Goal: Task Accomplishment & Management: Complete application form

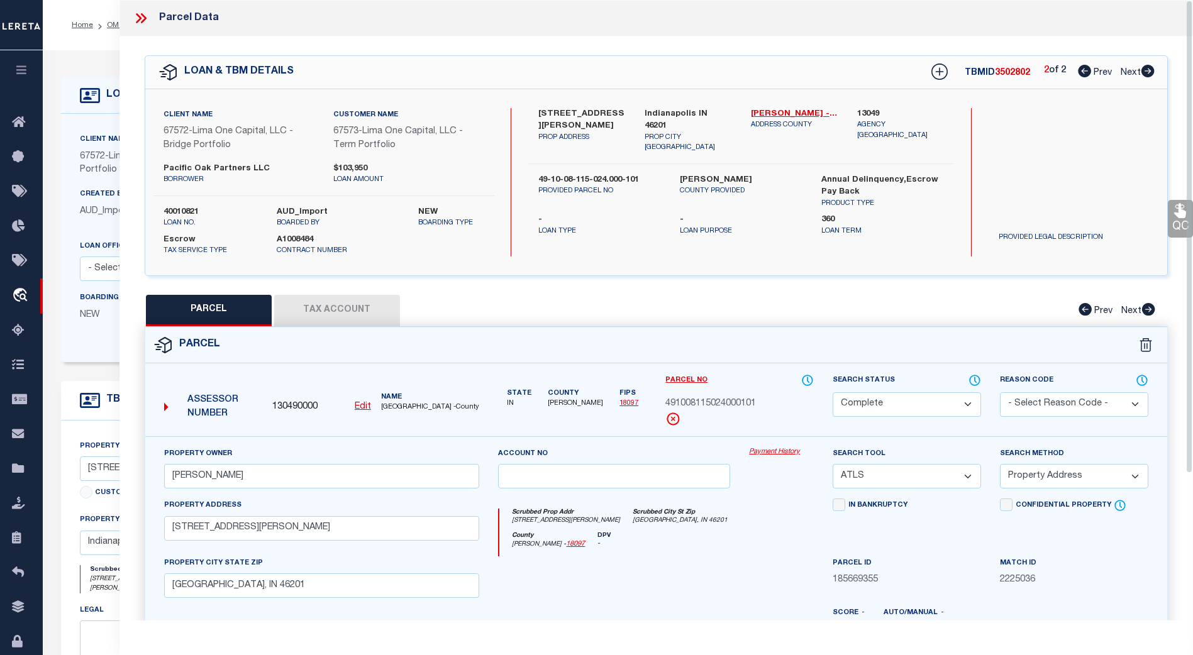
select select "CP"
select select "ATL"
select select "ADD"
select select "Escrow"
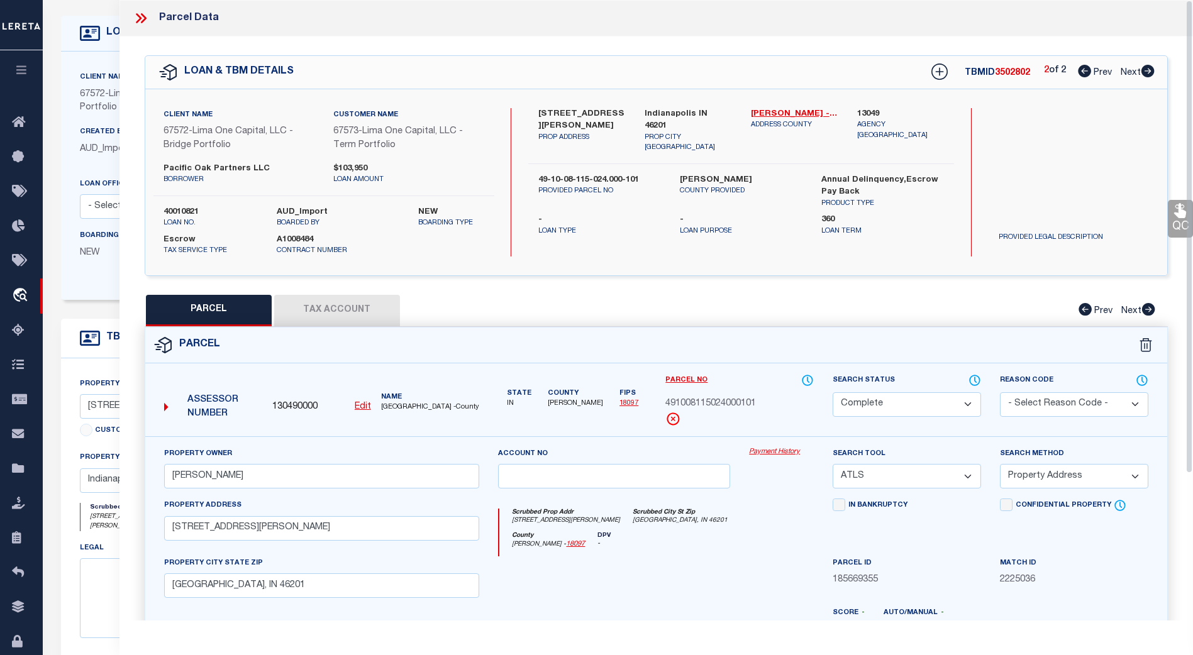
scroll to position [62, 0]
click at [147, 18] on icon at bounding box center [141, 18] width 16 height 16
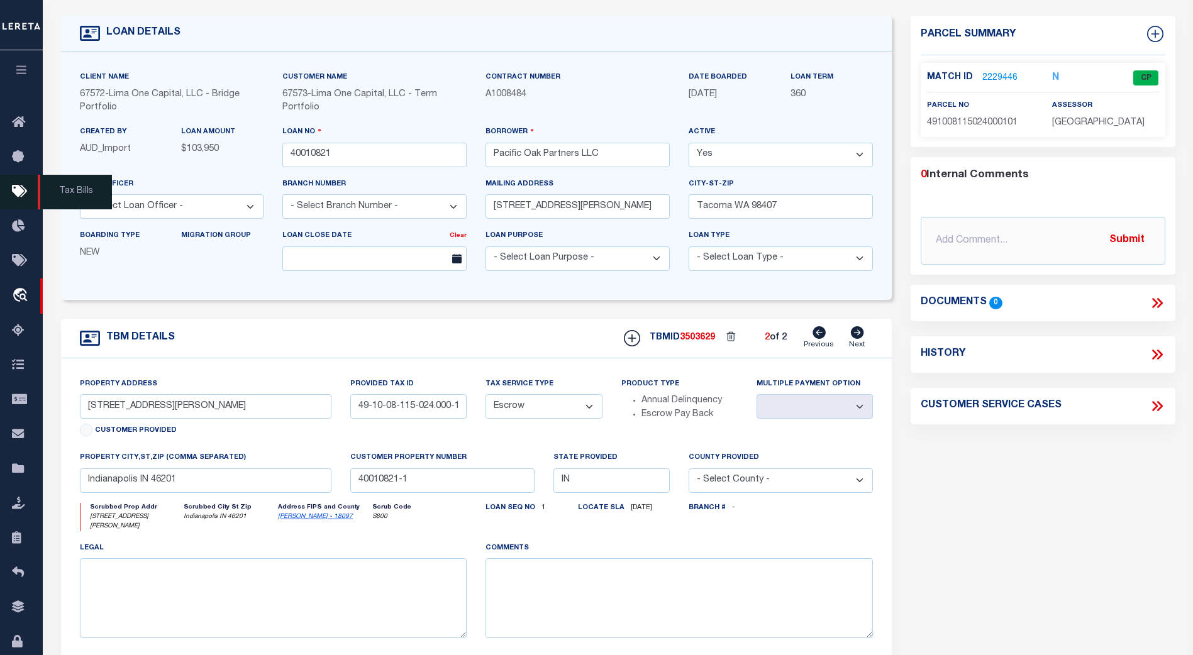
click at [21, 192] on icon at bounding box center [22, 192] width 20 height 16
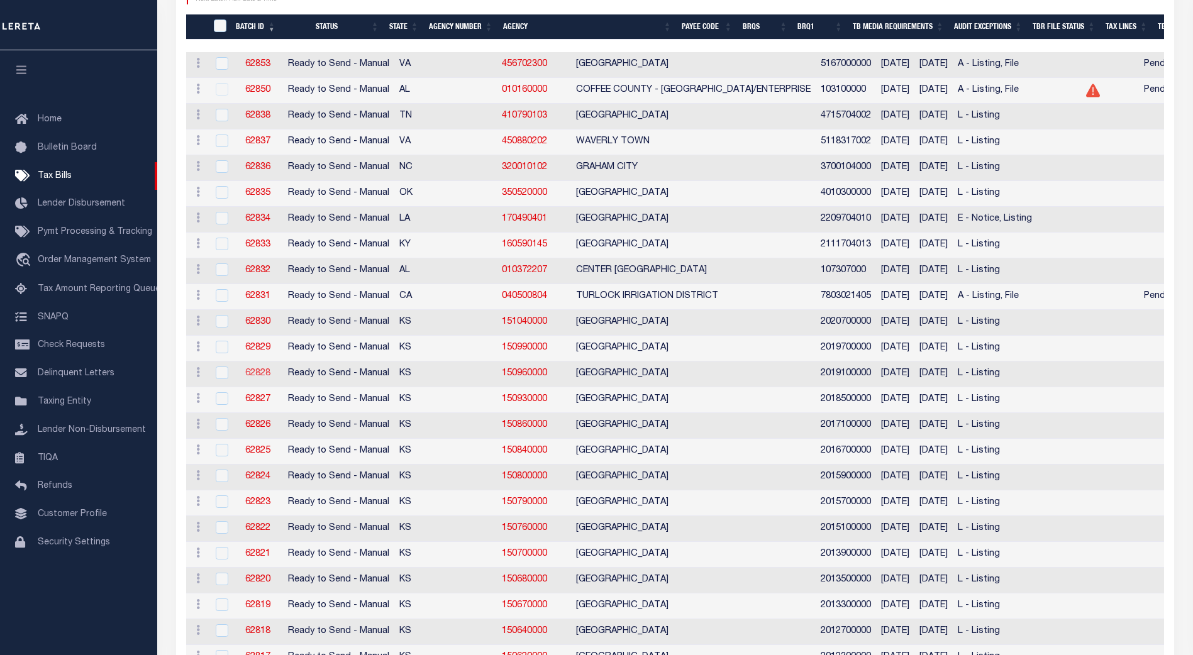
click at [260, 371] on link "62828" at bounding box center [257, 373] width 25 height 9
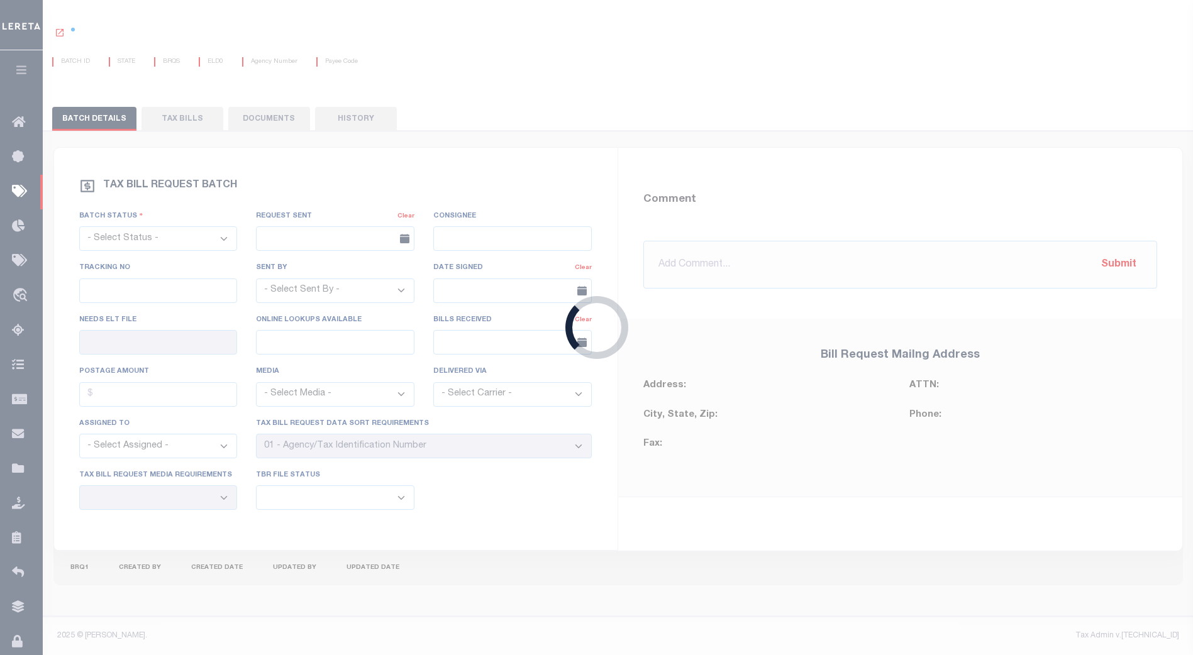
select select "RTS"
type input "No"
type input "Yes"
select select "20"
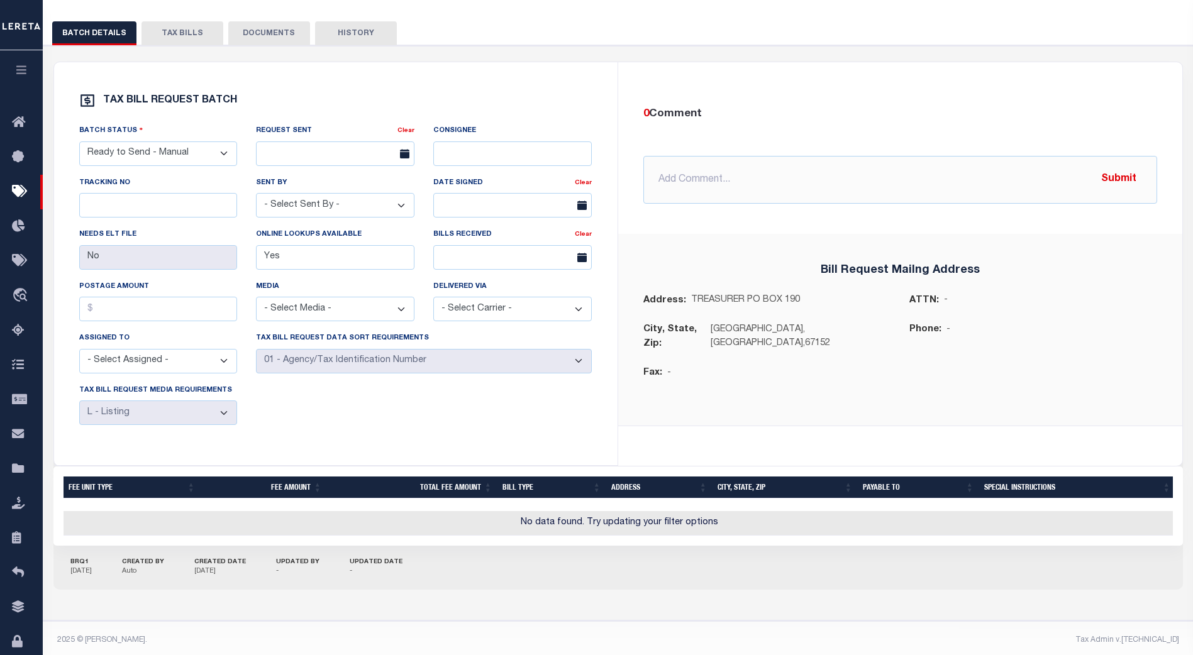
scroll to position [170, 0]
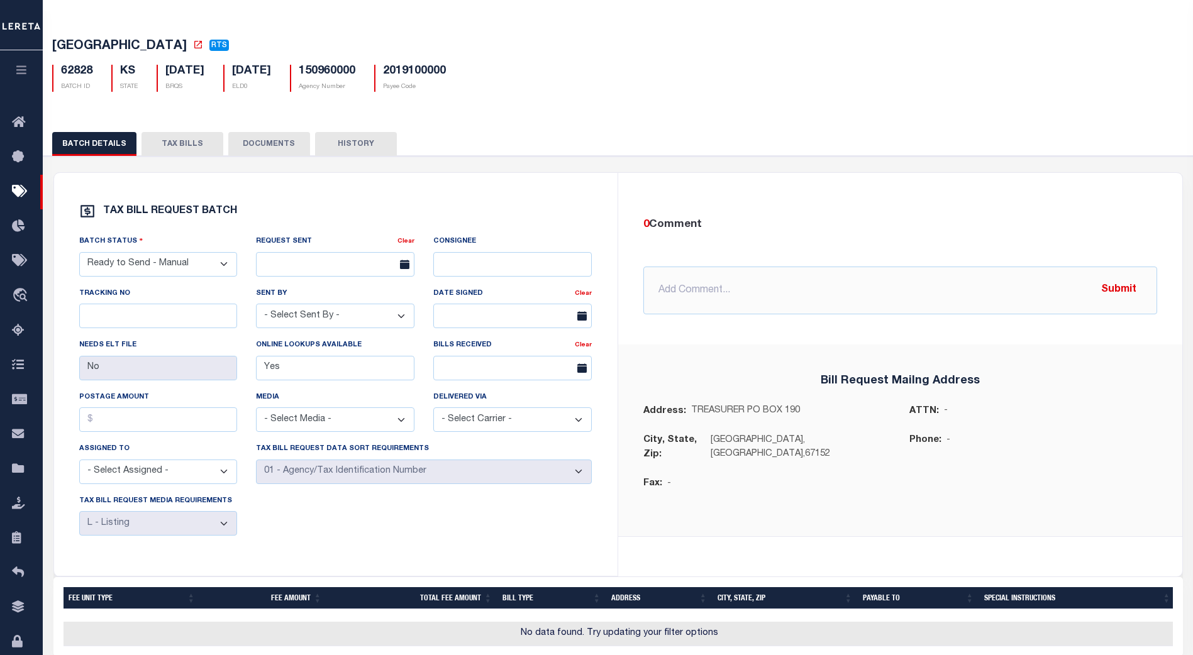
click at [176, 150] on button "TAX BILLS" at bounding box center [182, 144] width 82 height 24
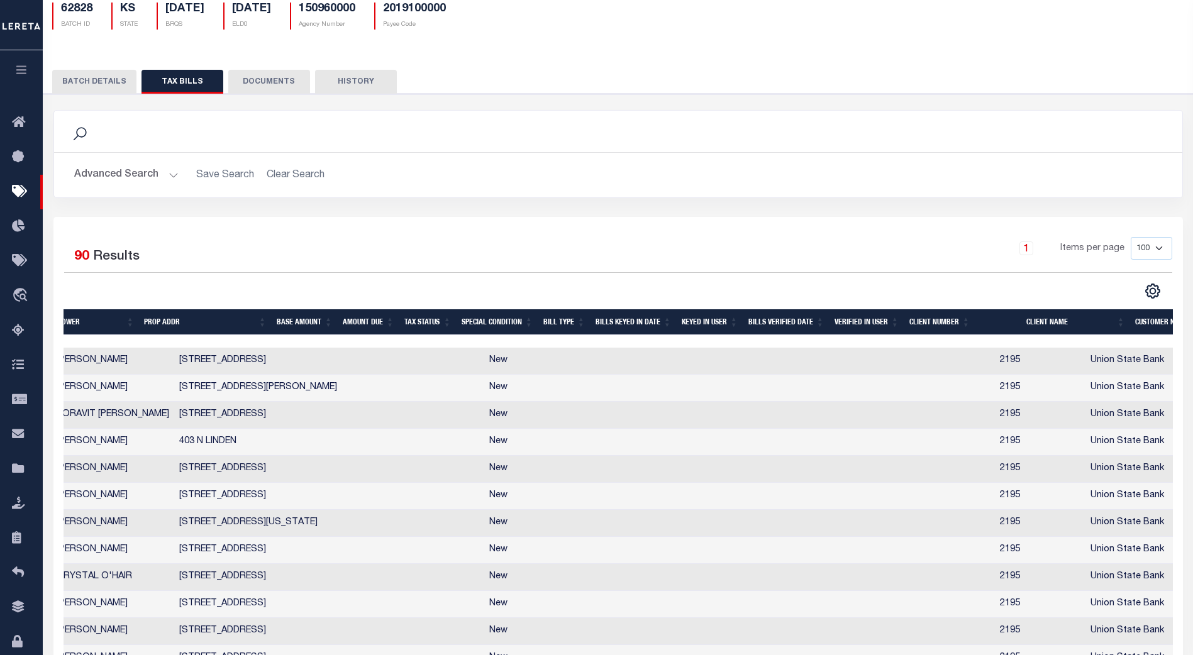
scroll to position [0, 537]
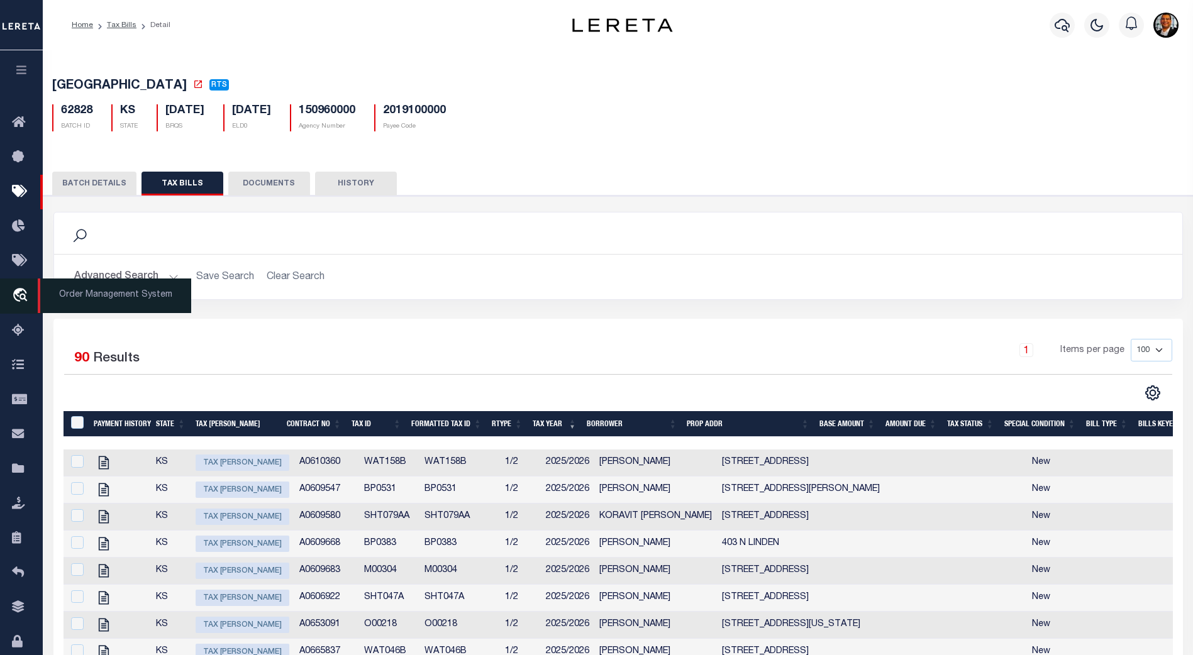
click at [18, 300] on icon "travel_explore" at bounding box center [22, 296] width 20 height 16
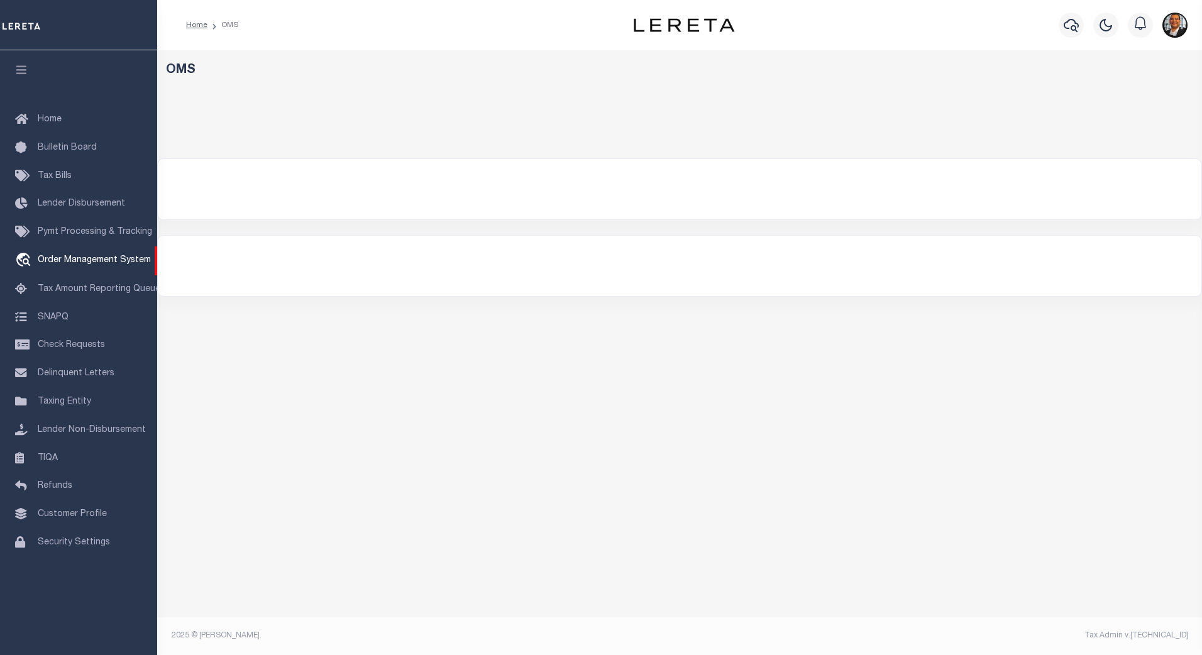
select select "200"
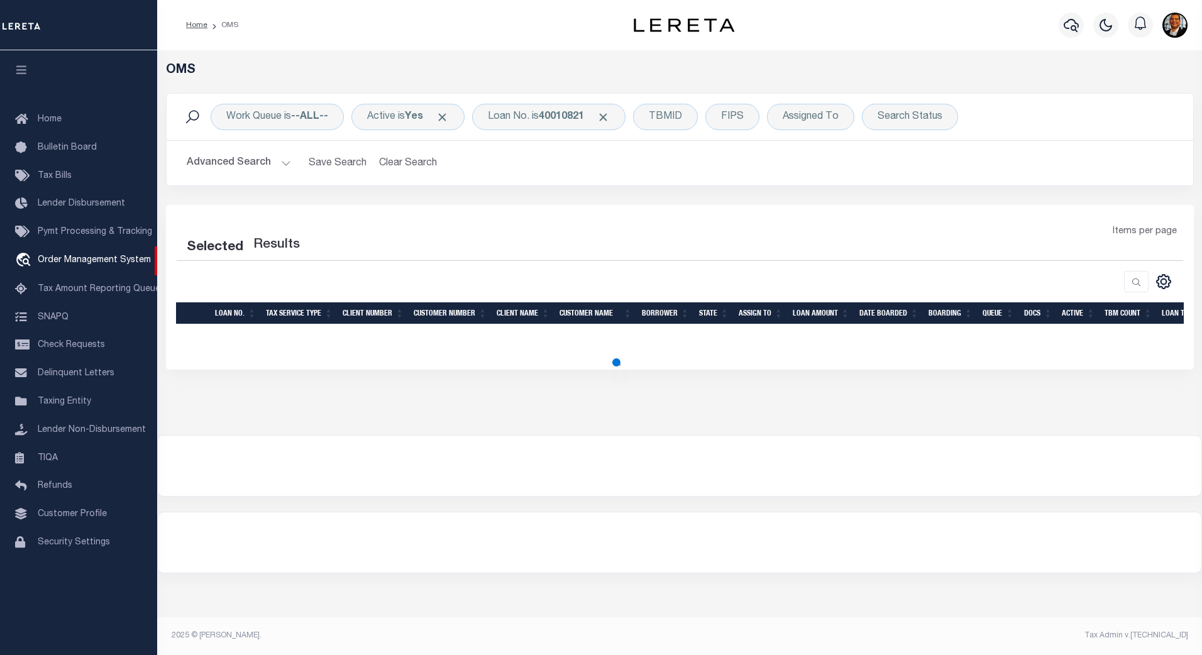
select select "200"
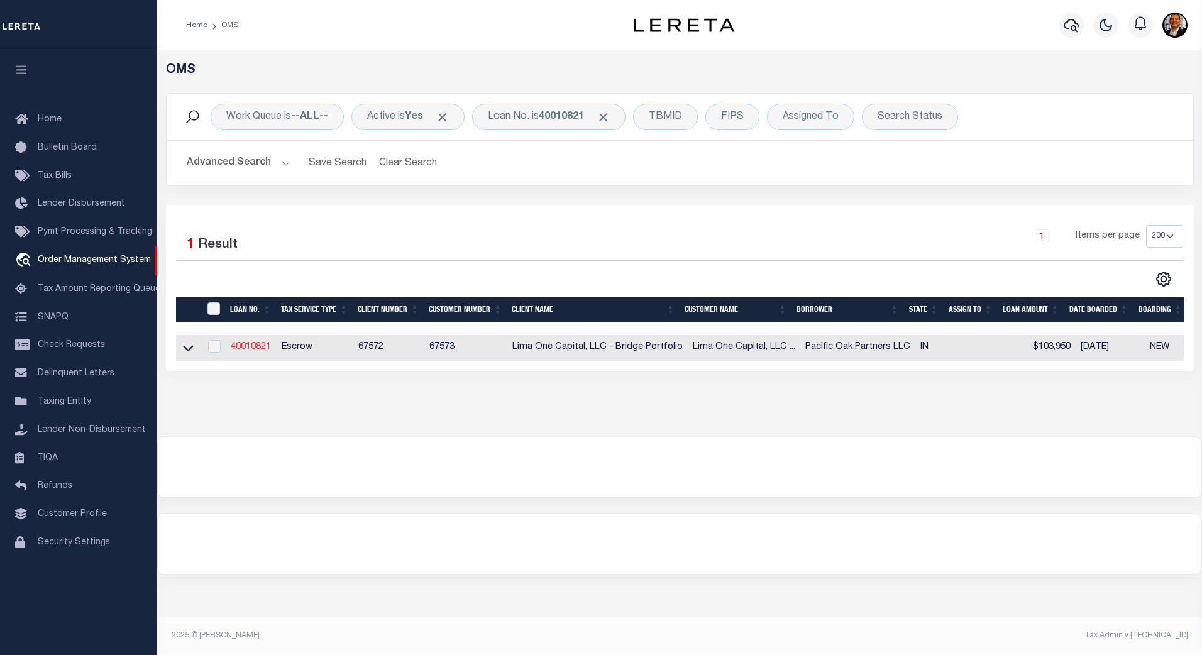
click at [246, 346] on link "40010821" at bounding box center [251, 347] width 40 height 9
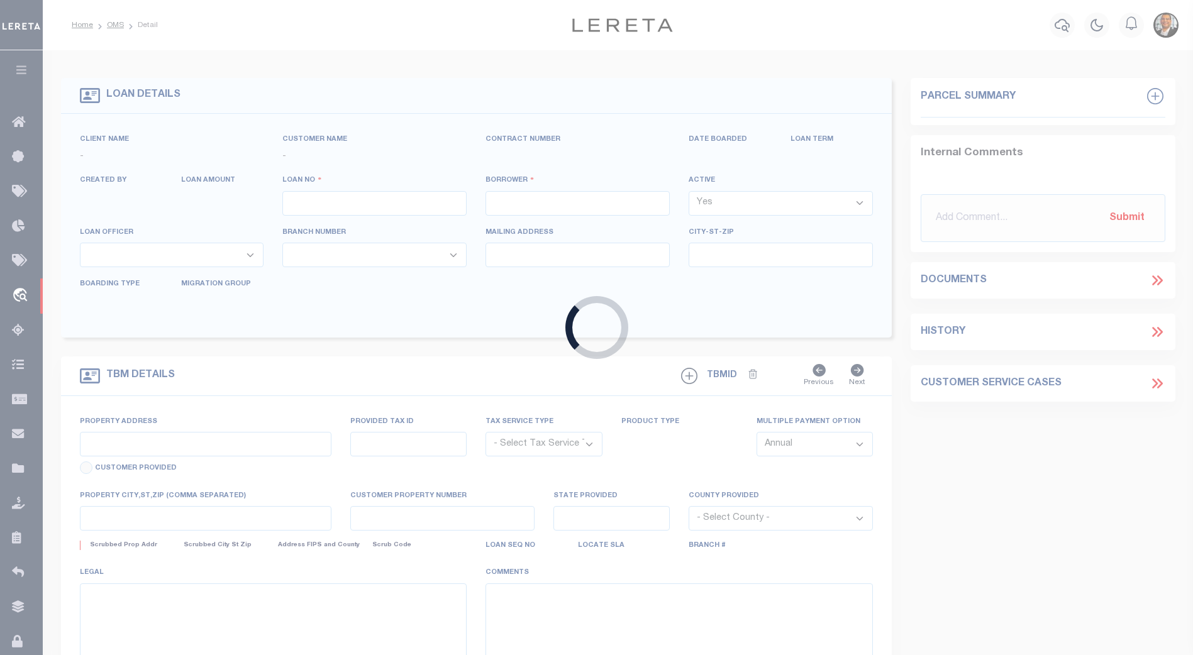
type input "40010821"
type input "Pacific Oak Partners LLC"
select select
type input "5143 N Visscher St"
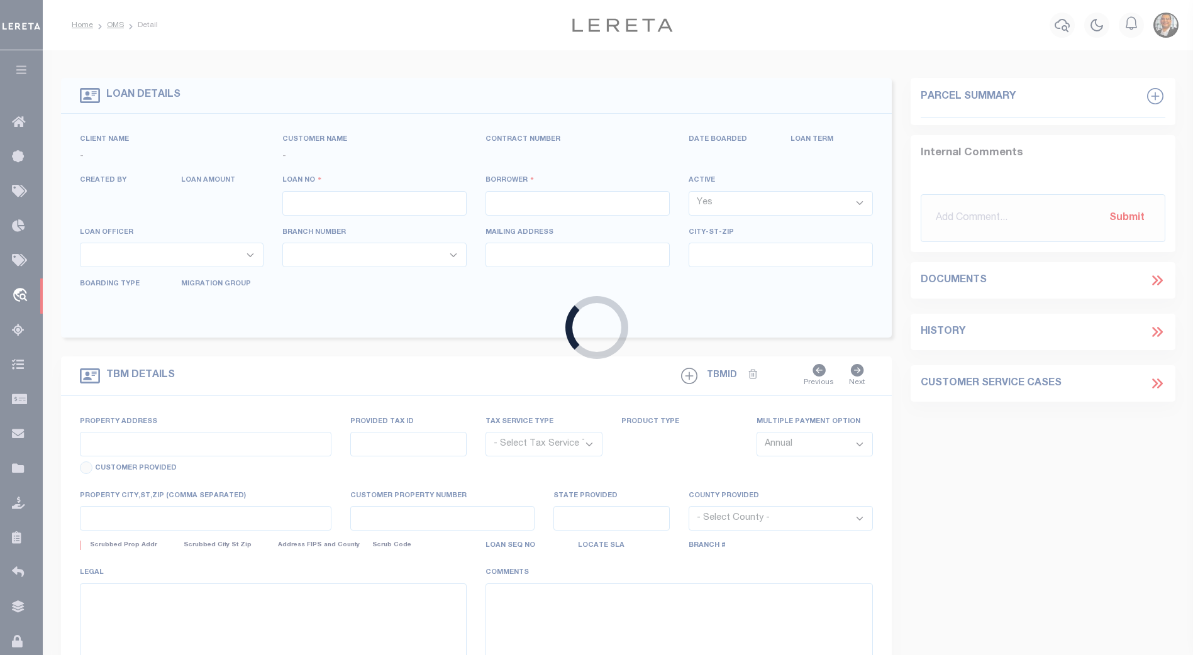
type input "Tacoma WA 98407"
select select
select select "Escrow"
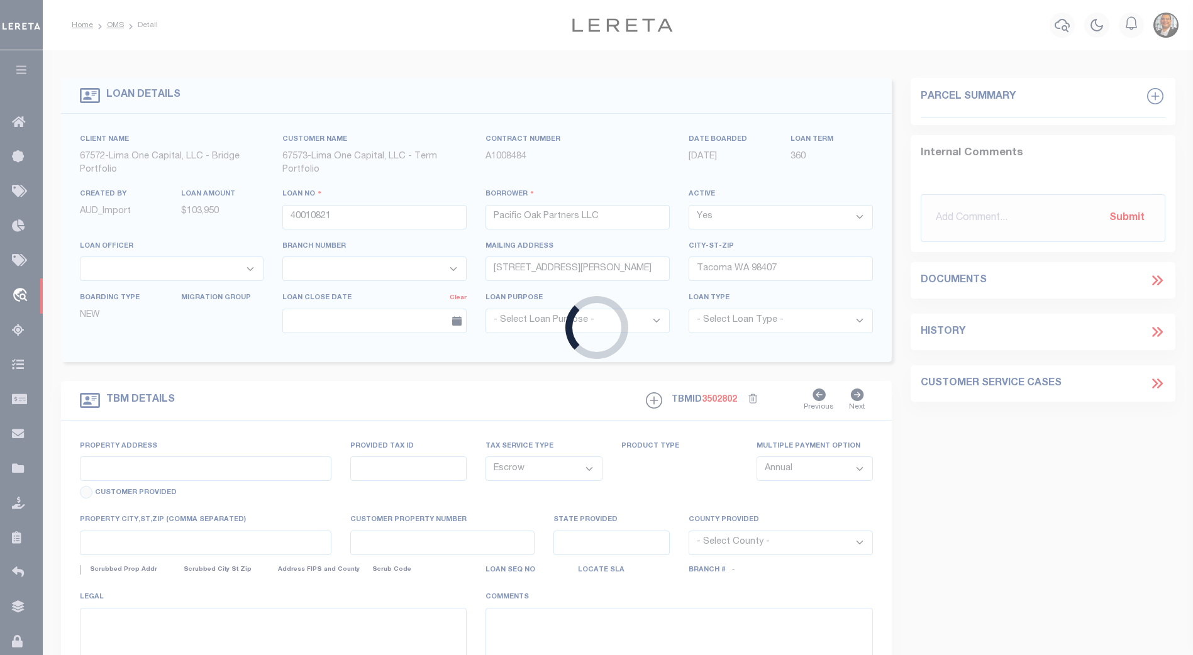
type input "3214 Newton Avenue"
type input "49-10-08-115-024.000-101"
select select
type input "Indianapolis IN 46201"
type input "40010821-1"
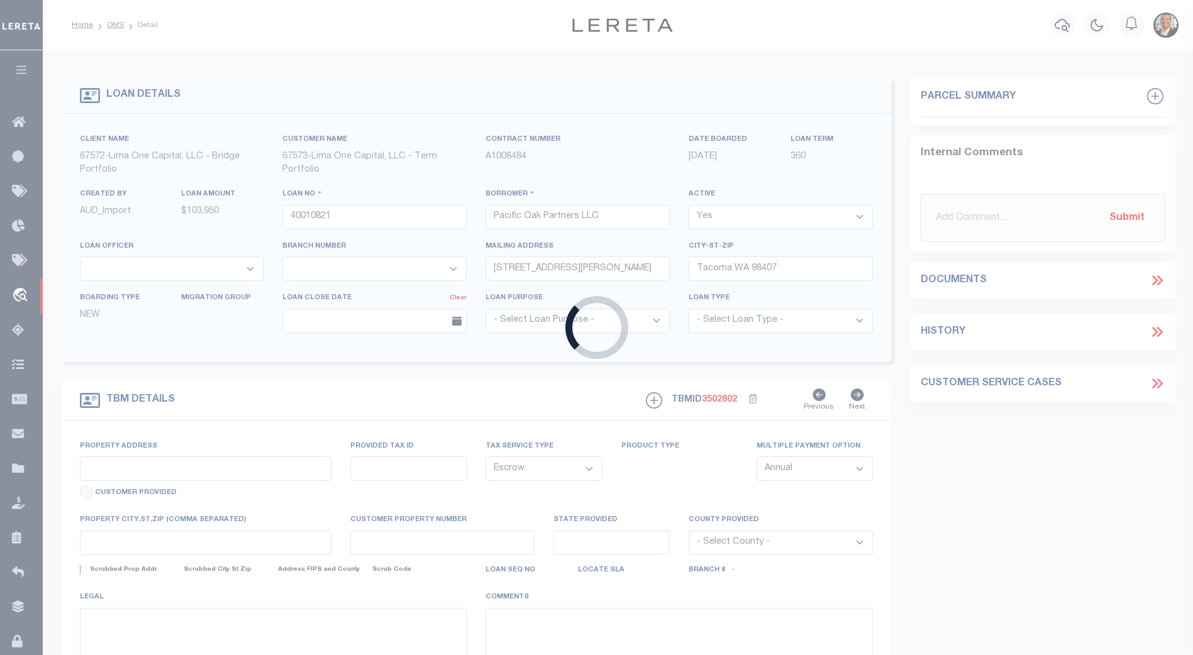
type input "IN"
select select
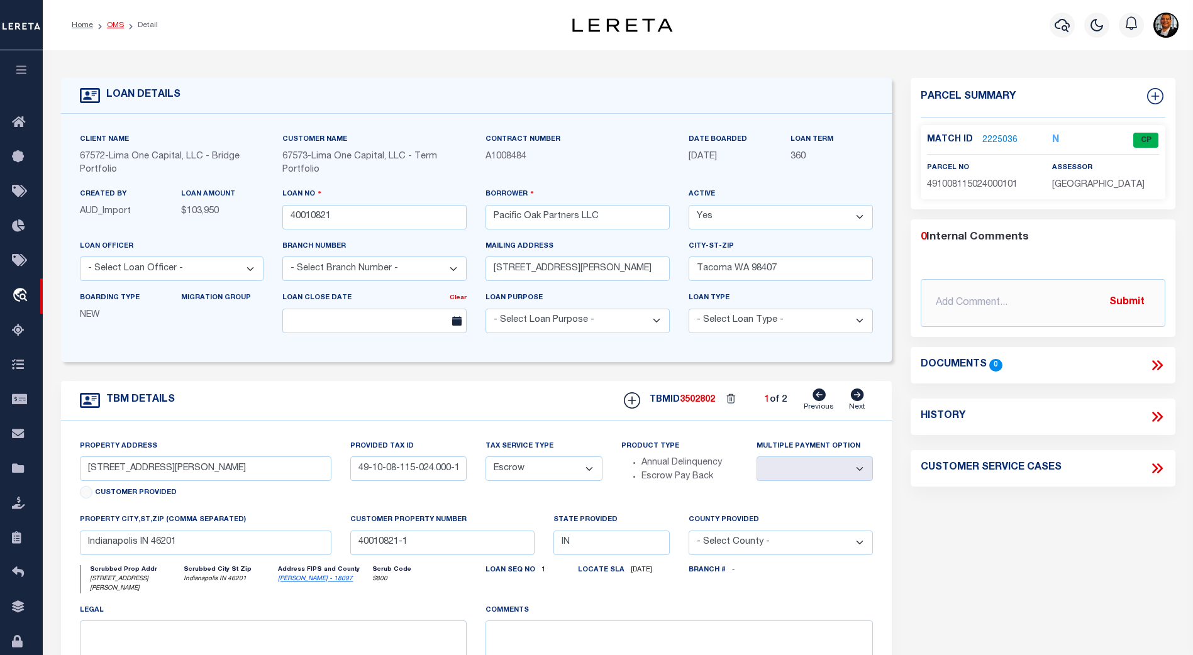
click at [118, 27] on link "OMS" at bounding box center [115, 25] width 17 height 8
